Goal: Task Accomplishment & Management: Use online tool/utility

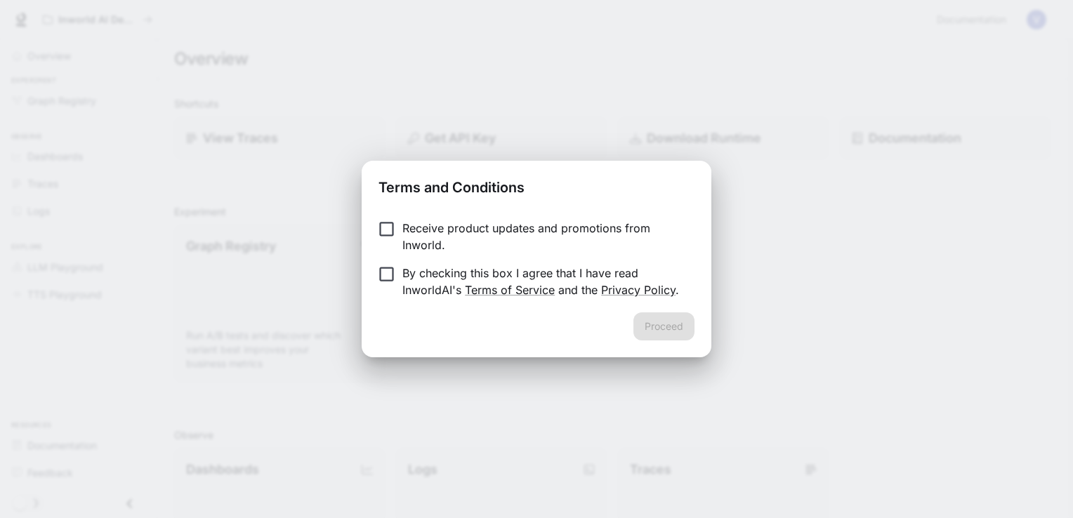
click at [420, 235] on p "Receive product updates and promotions from Inworld." at bounding box center [542, 237] width 281 height 34
click at [651, 336] on button "Proceed" at bounding box center [663, 326] width 61 height 28
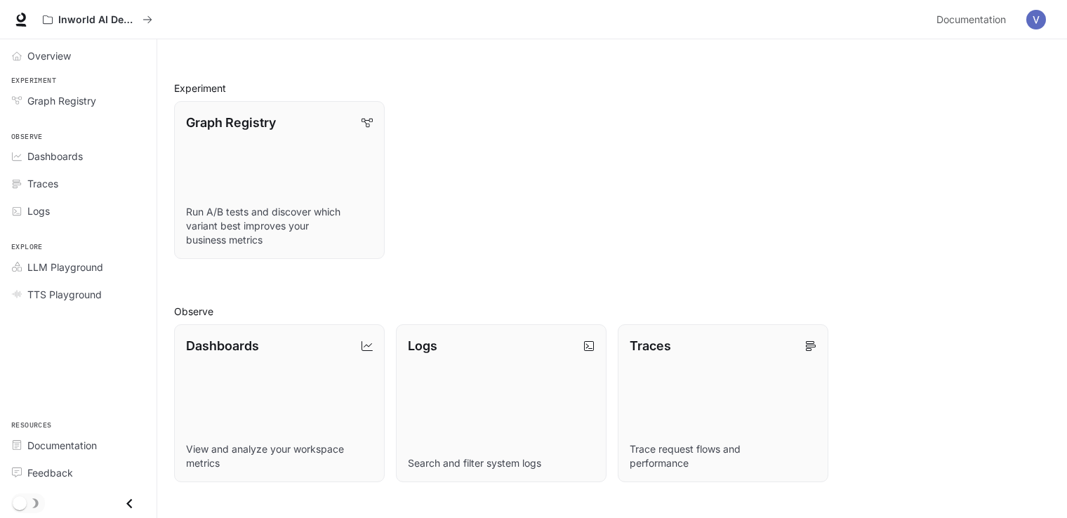
scroll to position [327, 0]
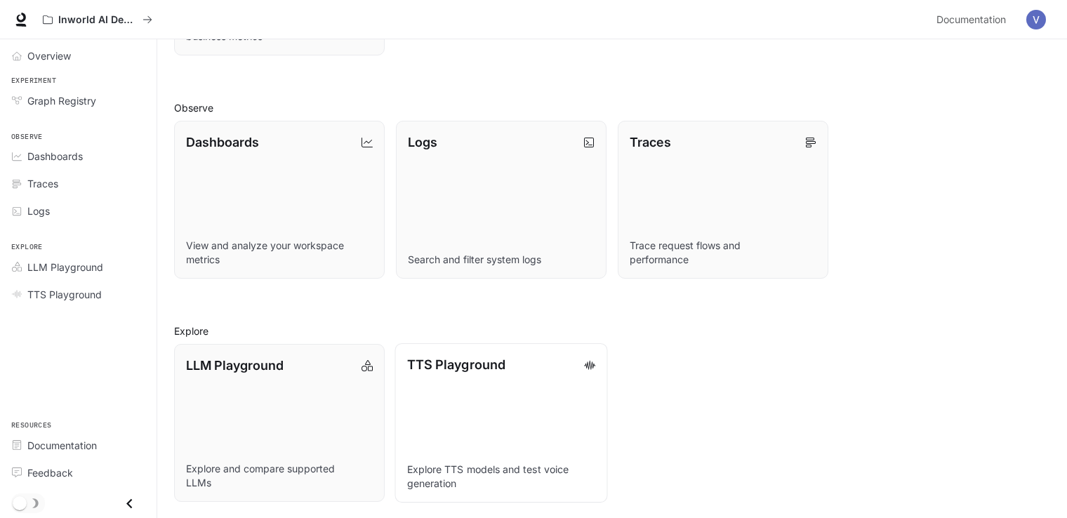
click at [493, 421] on link "TTS Playground Explore TTS models and test voice generation" at bounding box center [501, 422] width 213 height 159
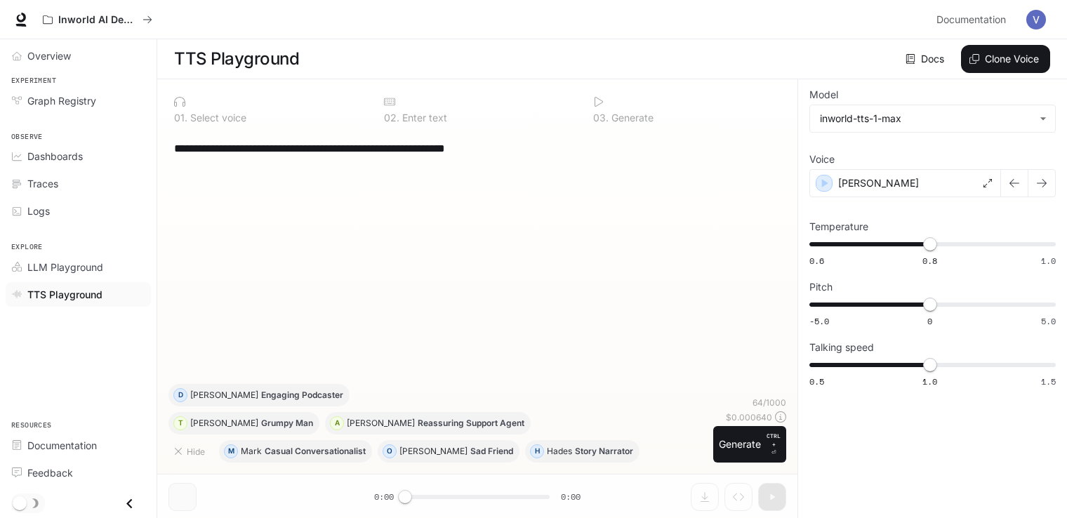
click at [470, 262] on div "**********" at bounding box center [477, 257] width 618 height 253
drag, startPoint x: 430, startPoint y: 502, endPoint x: 439, endPoint y: 502, distance: 8.4
click at [439, 502] on div "**********" at bounding box center [477, 298] width 640 height 439
click at [726, 442] on button "Generate CTRL + ⏎" at bounding box center [749, 444] width 73 height 37
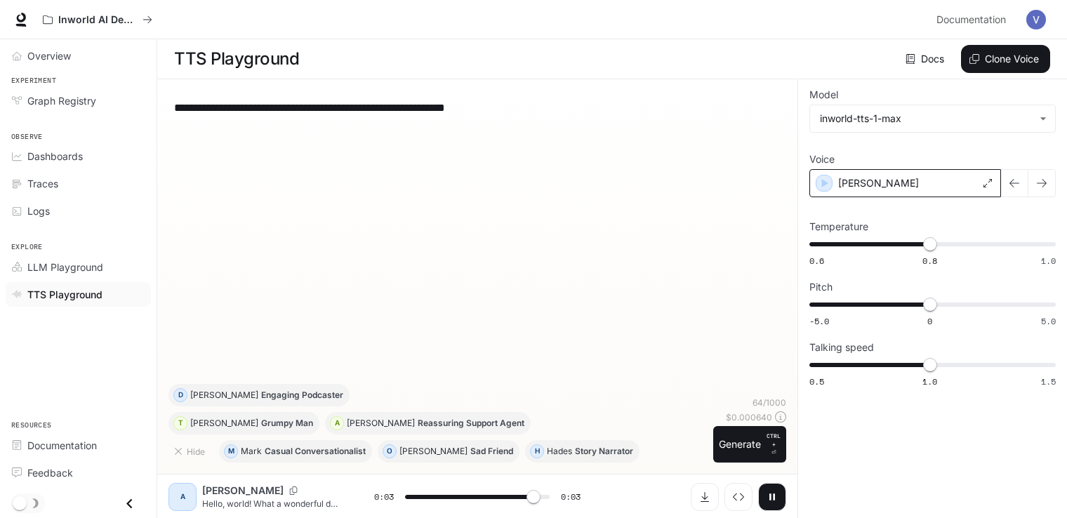
type input "*"
click at [966, 185] on div "[PERSON_NAME]" at bounding box center [905, 183] width 192 height 28
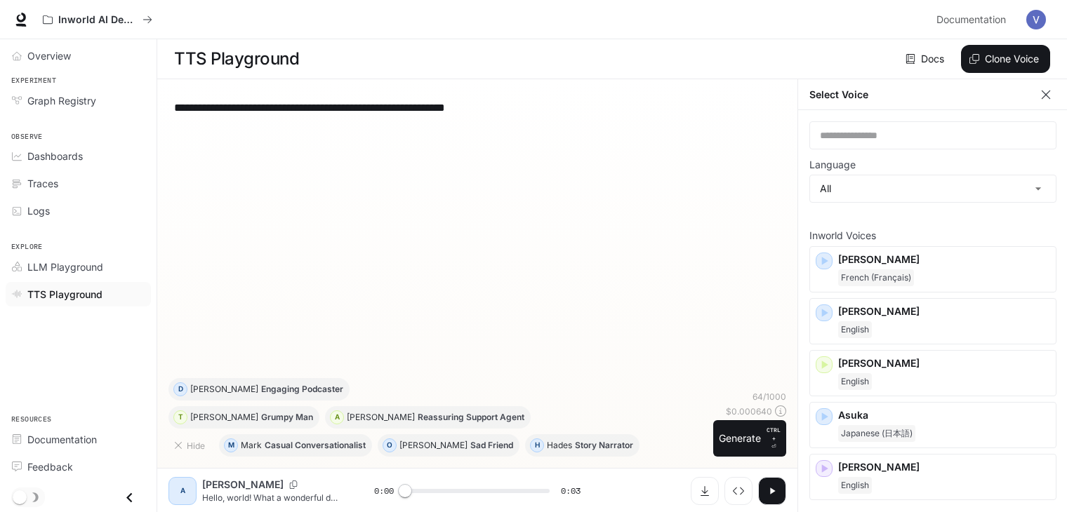
click at [1048, 98] on icon "button" at bounding box center [1046, 95] width 14 height 14
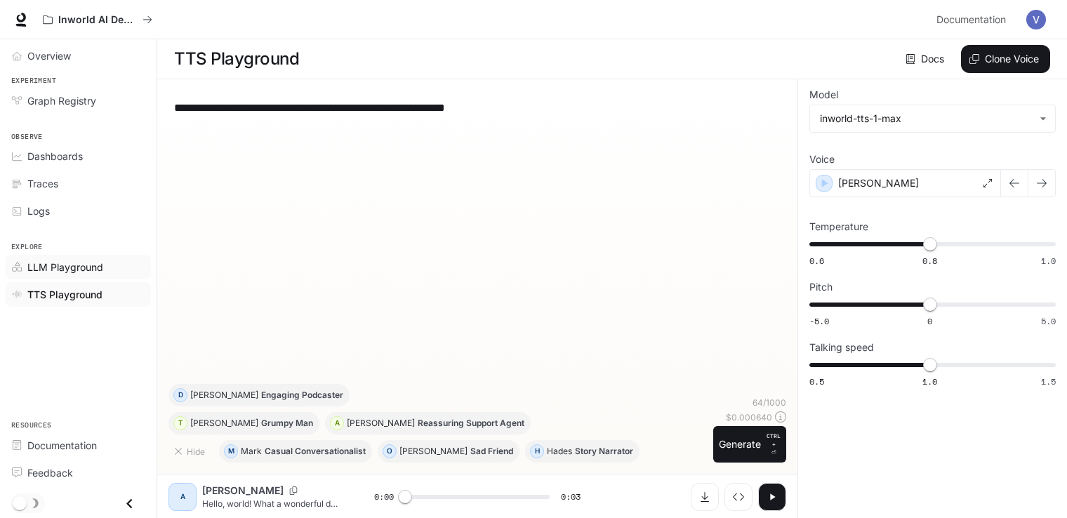
click at [89, 268] on span "LLM Playground" at bounding box center [65, 267] width 76 height 15
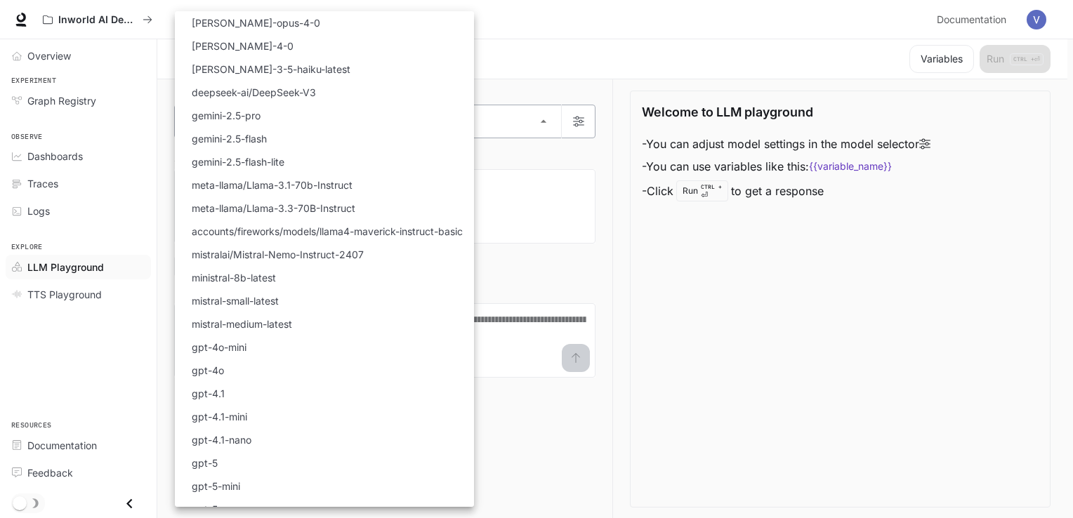
click at [463, 121] on body "Skip to main content Inworld AI Demos Documentation Documentation Portal Overvi…" at bounding box center [536, 259] width 1073 height 519
click at [247, 372] on li "gpt-4o" at bounding box center [324, 370] width 299 height 23
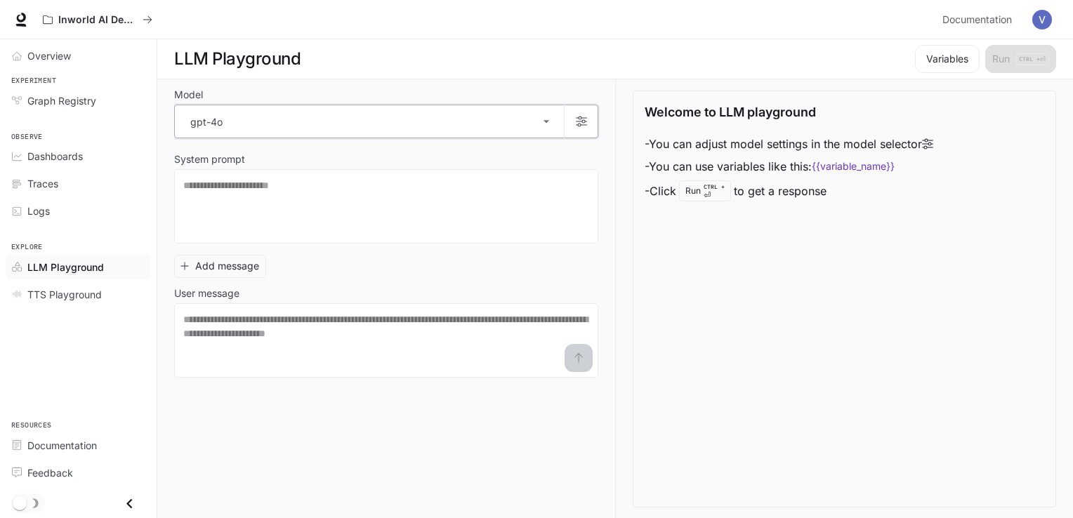
type input "******"
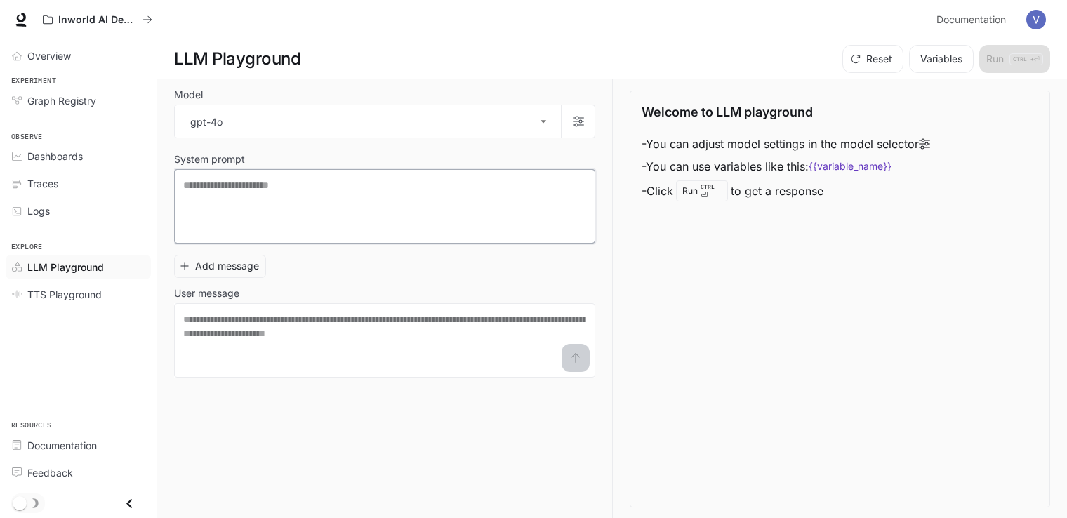
click at [340, 213] on textarea at bounding box center [384, 206] width 403 height 56
click at [77, 100] on span "Graph Registry" at bounding box center [61, 100] width 69 height 15
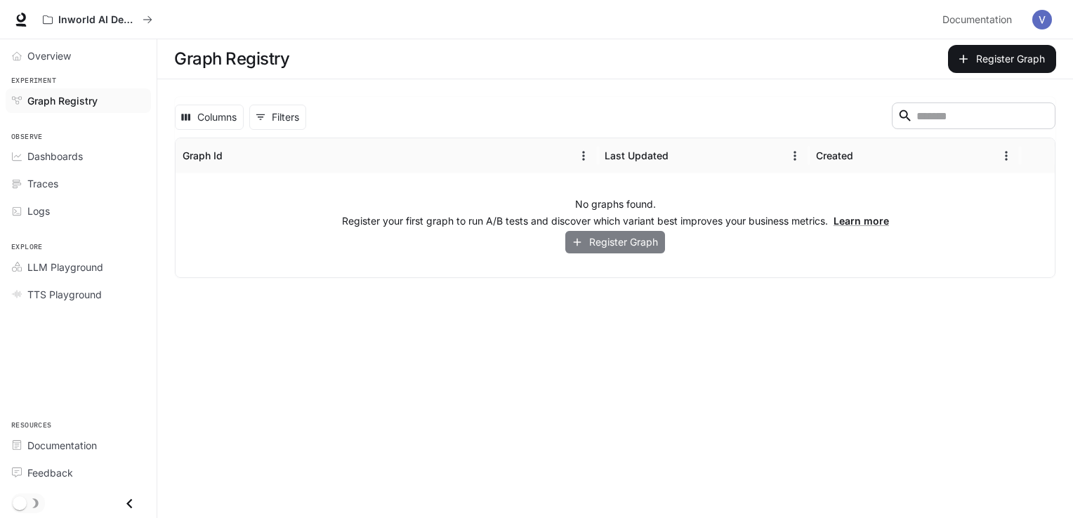
click at [601, 237] on button "Register Graph" at bounding box center [615, 242] width 100 height 23
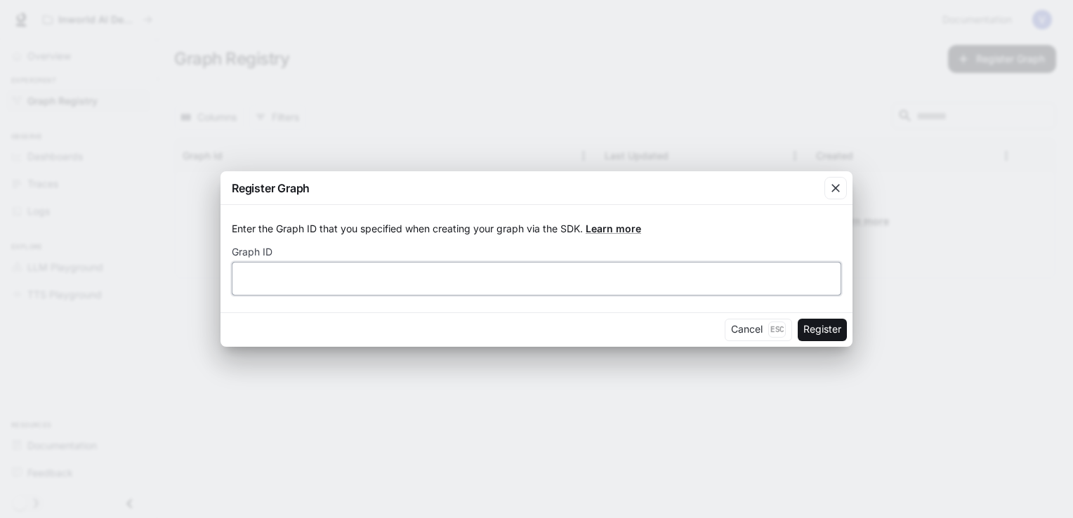
click at [411, 284] on input "text" at bounding box center [536, 278] width 608 height 14
type input "*******"
click at [806, 334] on button "Register" at bounding box center [821, 330] width 49 height 22
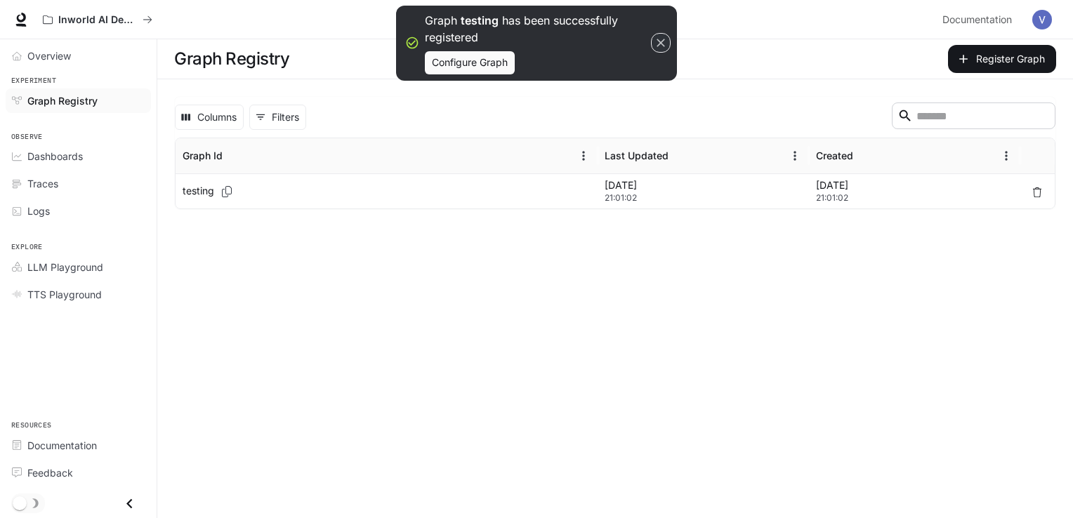
click at [664, 46] on icon "button" at bounding box center [660, 43] width 8 height 8
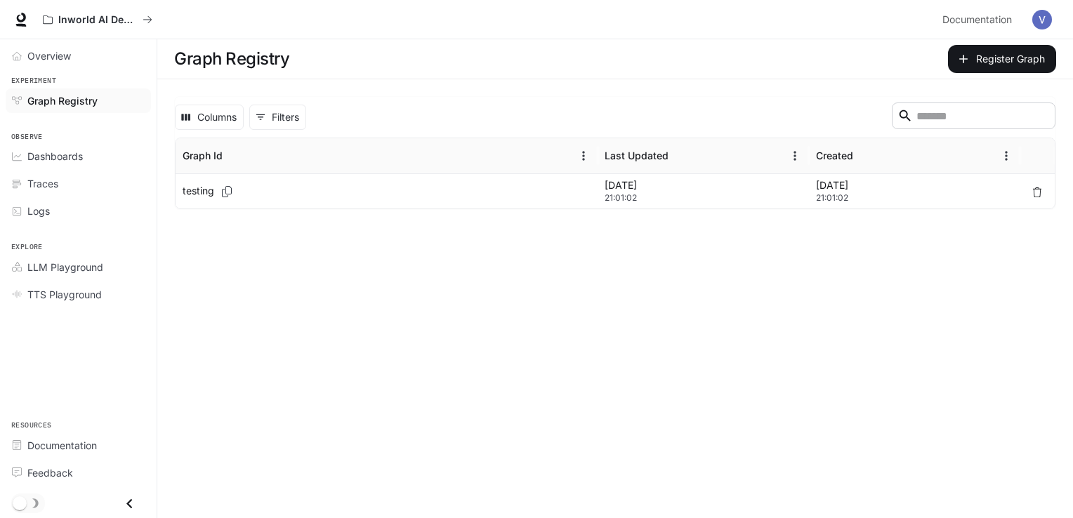
click at [258, 197] on div "testing" at bounding box center [387, 191] width 408 height 34
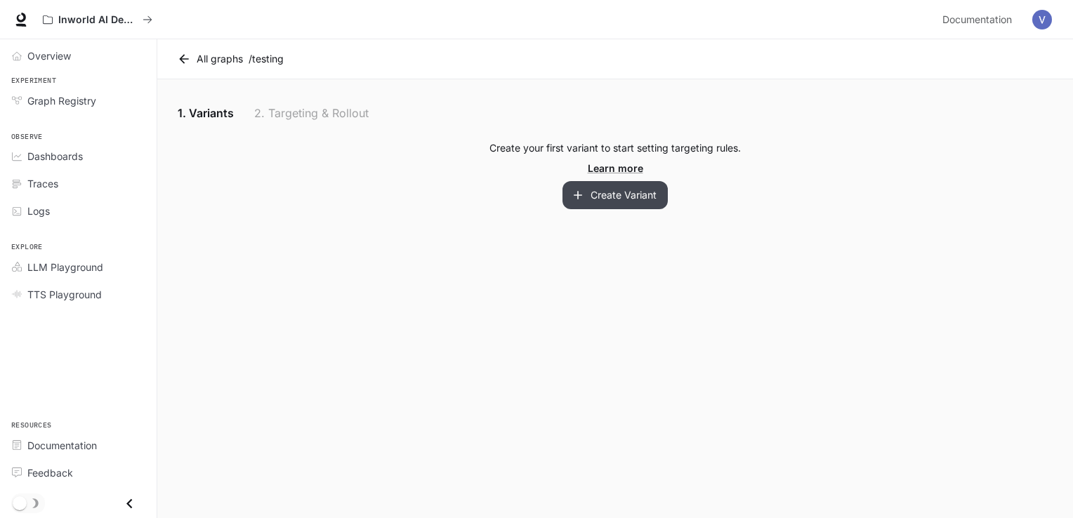
click at [578, 187] on button "Create Variant" at bounding box center [614, 195] width 105 height 28
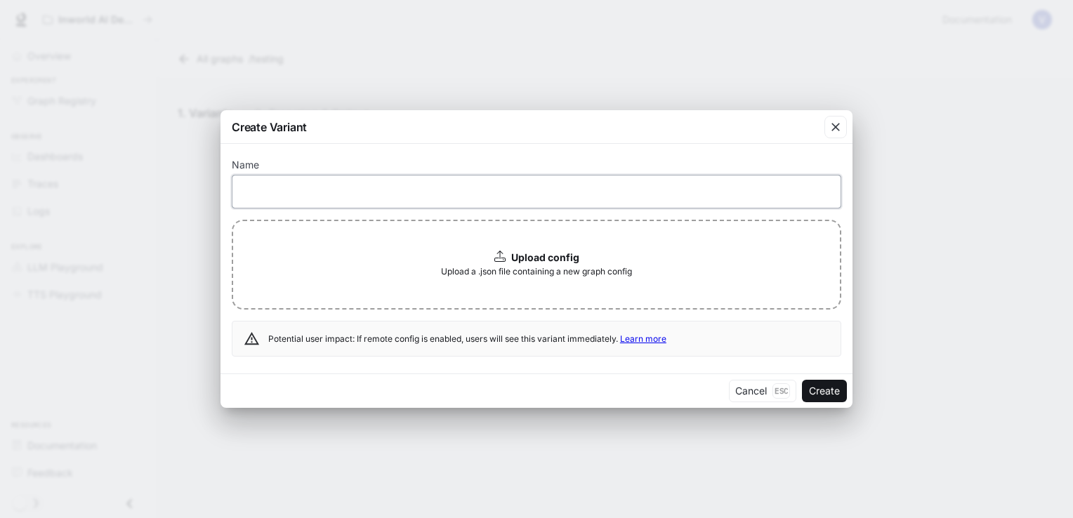
click at [473, 192] on input "text" at bounding box center [536, 192] width 608 height 14
type input "******"
click at [451, 254] on div "Upload config Upload a .json file containing a new graph config" at bounding box center [536, 265] width 609 height 90
click at [828, 128] on icon "button" at bounding box center [835, 127] width 14 height 14
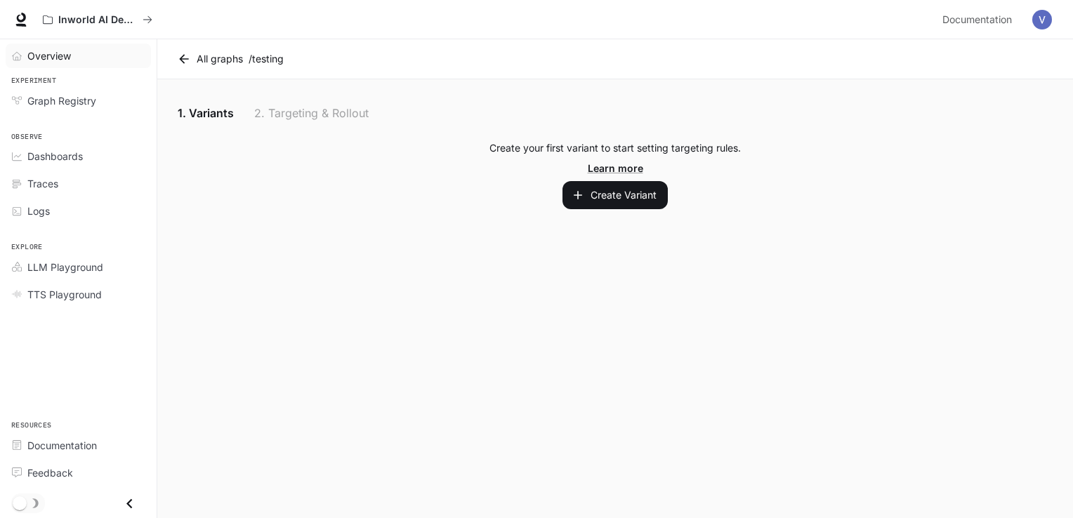
click at [34, 58] on span "Overview" at bounding box center [49, 55] width 44 height 15
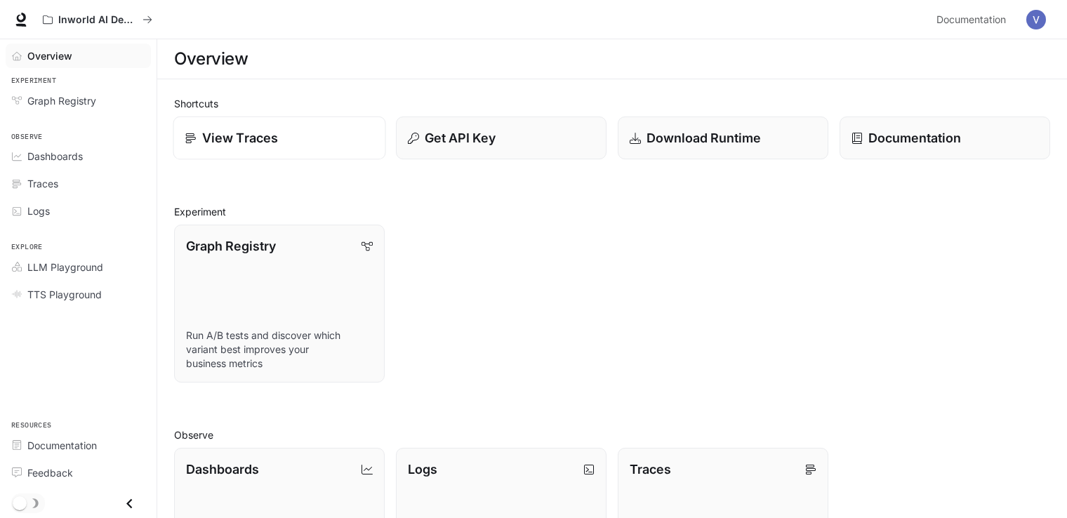
click at [215, 147] on p "View Traces" at bounding box center [240, 137] width 76 height 19
